Goal: Task Accomplishment & Management: Manage account settings

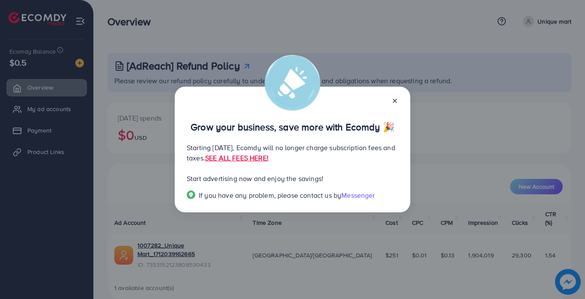
click at [398, 99] on icon at bounding box center [395, 100] width 7 height 7
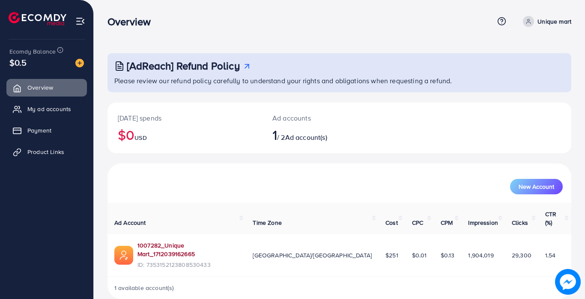
click at [185, 241] on link "1007282_Unique Mart_1712039162665" at bounding box center [189, 250] width 102 height 18
click at [27, 68] on div "$0.5" at bounding box center [46, 62] width 75 height 12
click at [21, 63] on span "$0.5" at bounding box center [18, 62] width 18 height 12
click at [56, 108] on span "My ad accounts" at bounding box center [52, 109] width 44 height 9
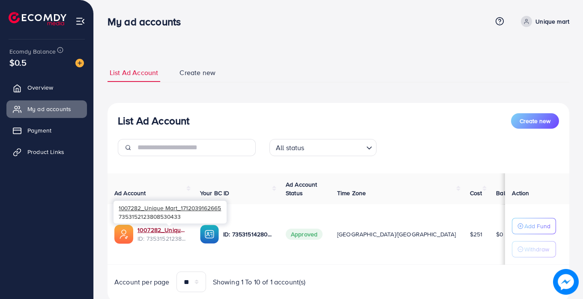
drag, startPoint x: 148, startPoint y: 230, endPoint x: 174, endPoint y: 176, distance: 60.7
click at [148, 230] on link "1007282_Unique Mart_1712039162665" at bounding box center [162, 229] width 49 height 9
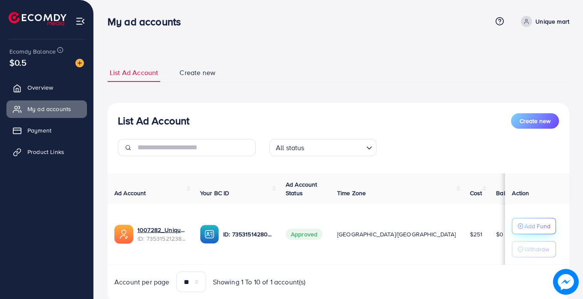
click at [524, 223] on p "Add Fund" at bounding box center [537, 226] width 26 height 10
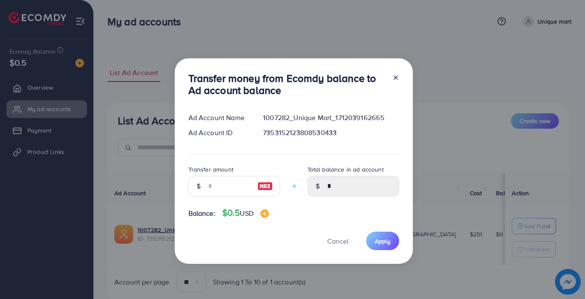
click at [203, 191] on div at bounding box center [199, 186] width 20 height 21
click at [209, 186] on input "number" at bounding box center [229, 186] width 43 height 21
type input "*"
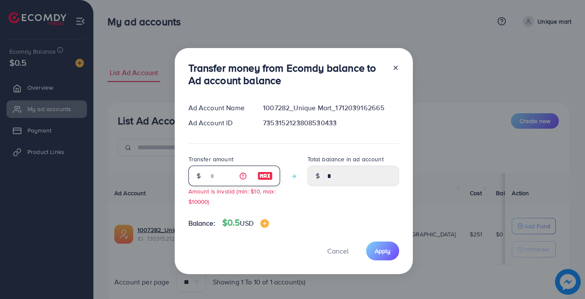
type input "****"
type input "*"
click at [311, 234] on div "Transfer money from Ecomdy balance to Ad account balance Ad Account Name 100728…" at bounding box center [294, 160] width 238 height 225
click at [340, 253] on span "Cancel" at bounding box center [337, 250] width 21 height 9
type input "*"
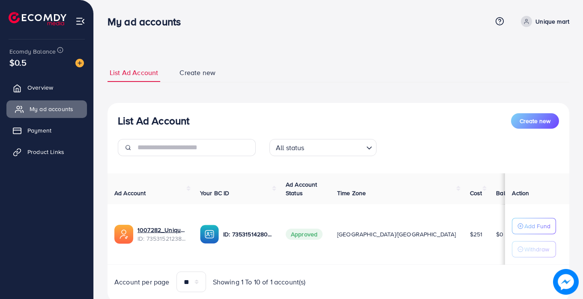
click at [43, 111] on span "My ad accounts" at bounding box center [52, 109] width 44 height 9
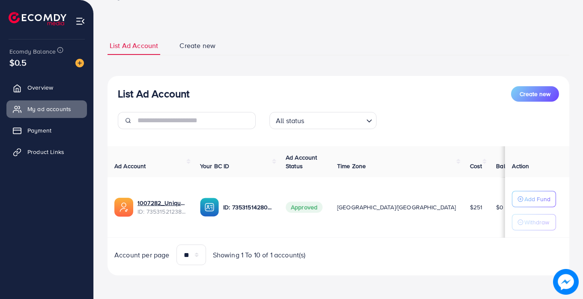
scroll to position [27, 0]
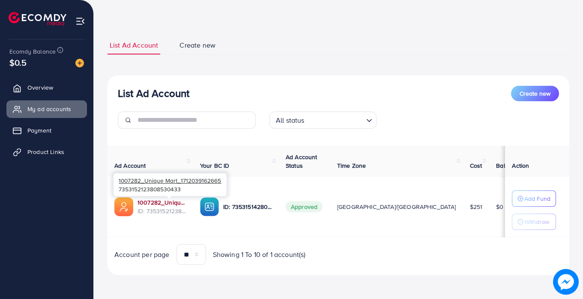
click at [154, 202] on link "1007282_Unique Mart_1712039162665" at bounding box center [162, 202] width 49 height 9
